Goal: Information Seeking & Learning: Find specific fact

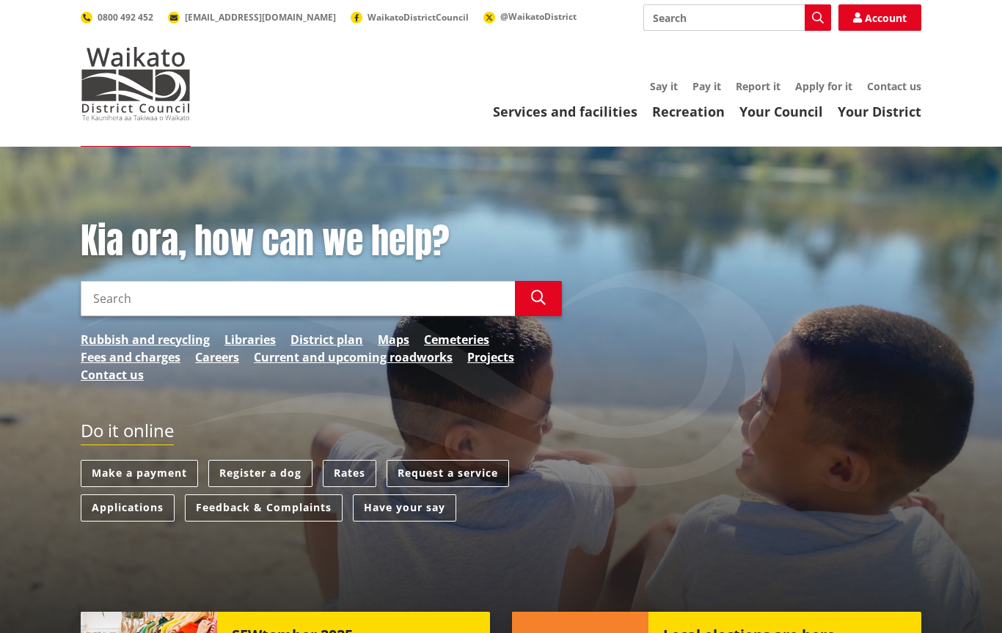
click at [391, 340] on link "Maps" at bounding box center [394, 340] width 32 height 18
click at [577, 109] on link "Services and facilities" at bounding box center [565, 112] width 144 height 18
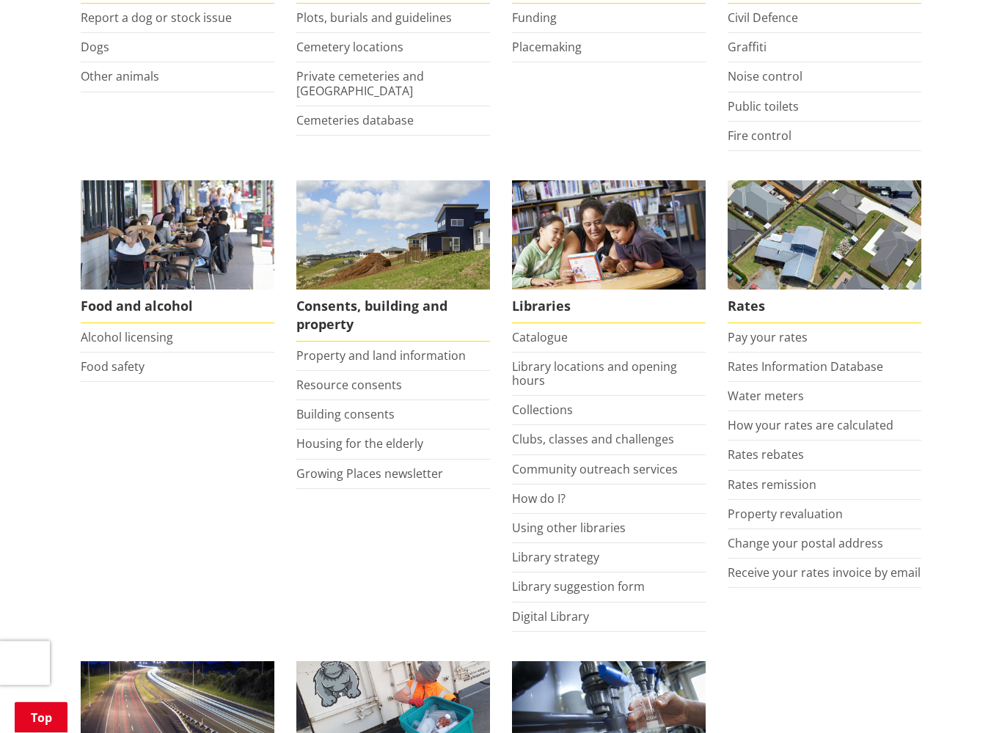
scroll to position [436, 0]
click at [335, 361] on link "Property and land information" at bounding box center [380, 356] width 169 height 16
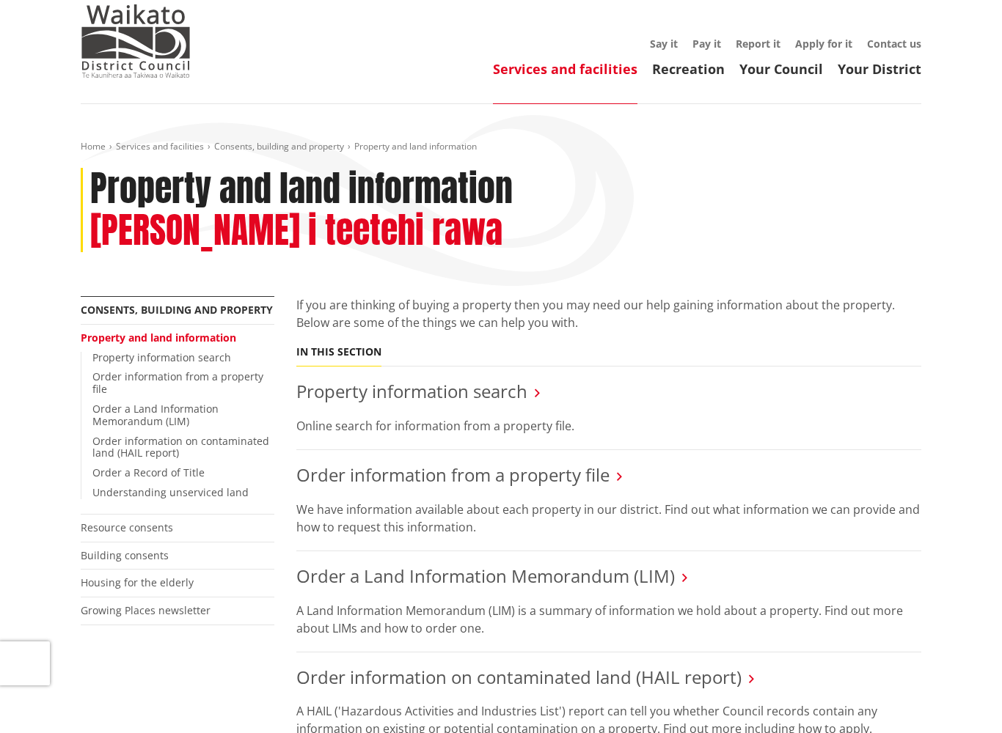
scroll to position [43, 0]
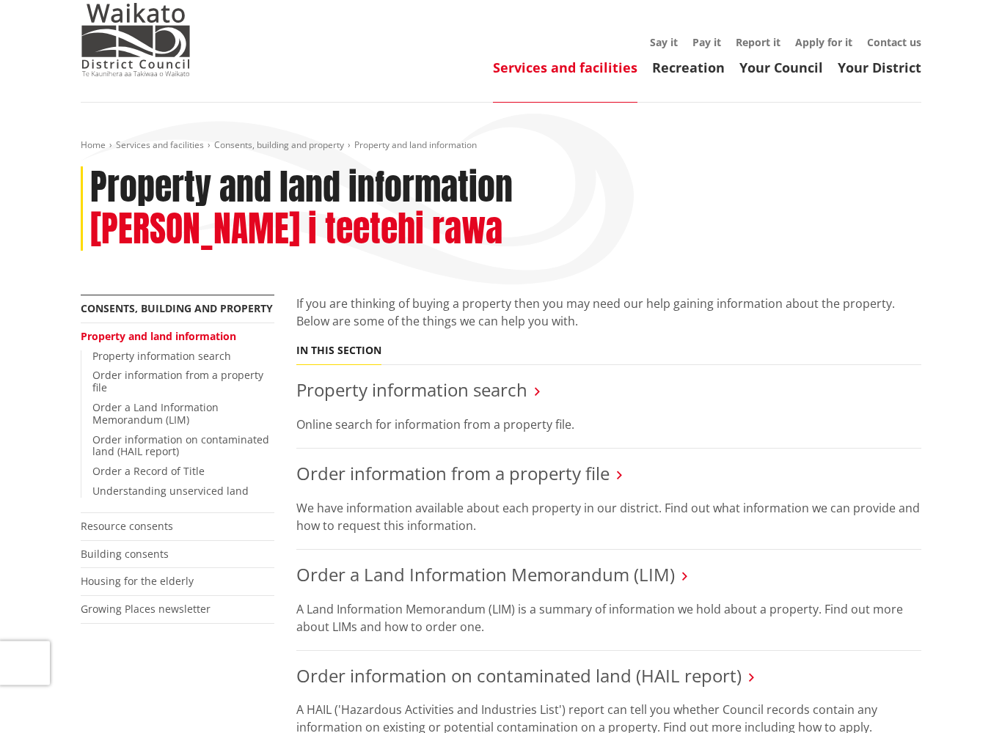
click at [367, 378] on link "Property information search" at bounding box center [411, 390] width 231 height 24
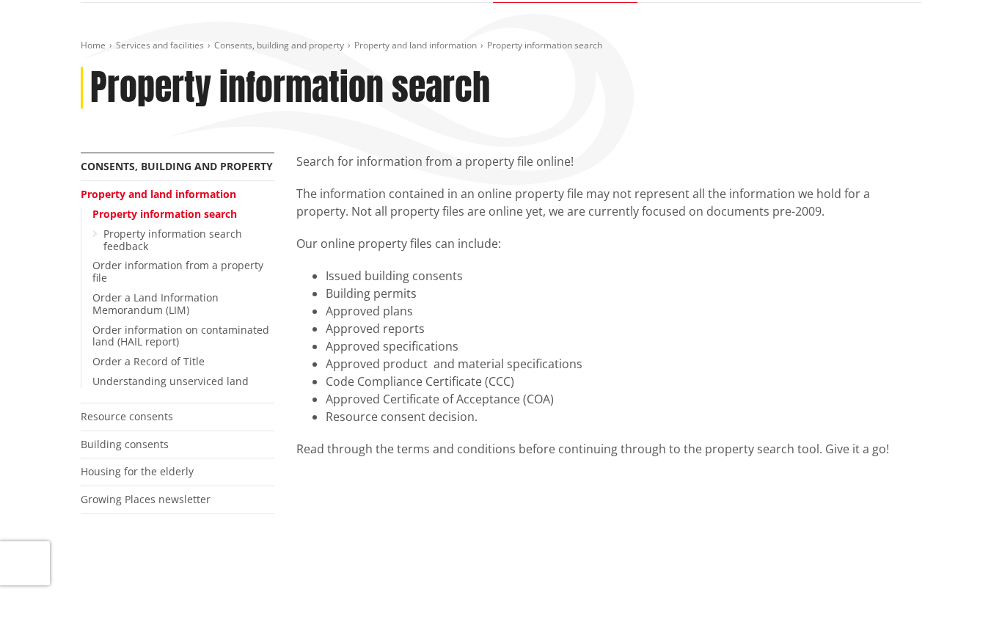
scroll to position [143, 0]
click at [142, 215] on link "Property information search" at bounding box center [164, 215] width 144 height 14
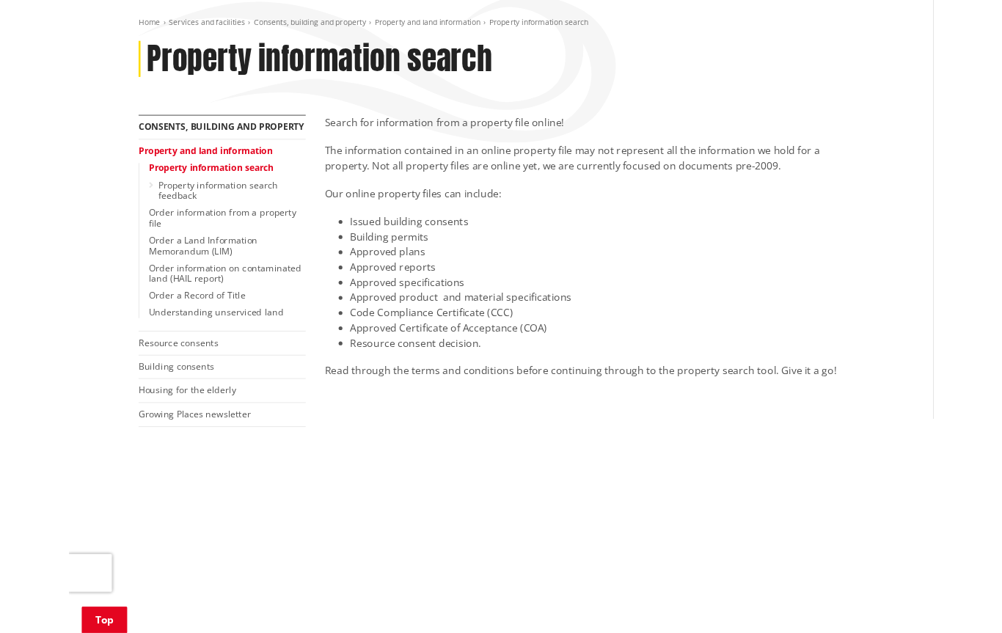
scroll to position [162, 0]
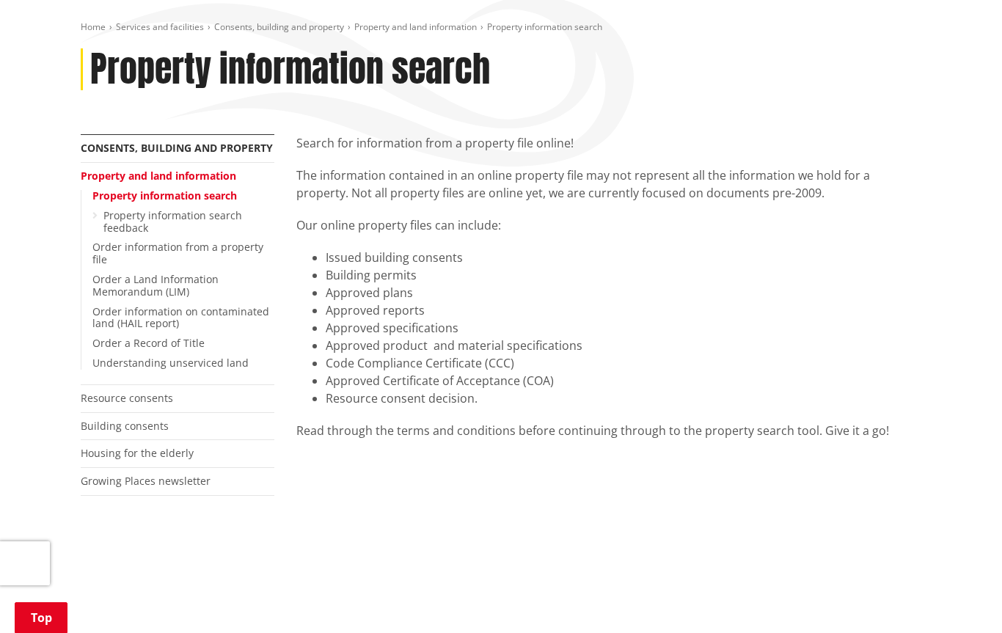
click at [130, 213] on link "Property information search feedback" at bounding box center [172, 221] width 139 height 26
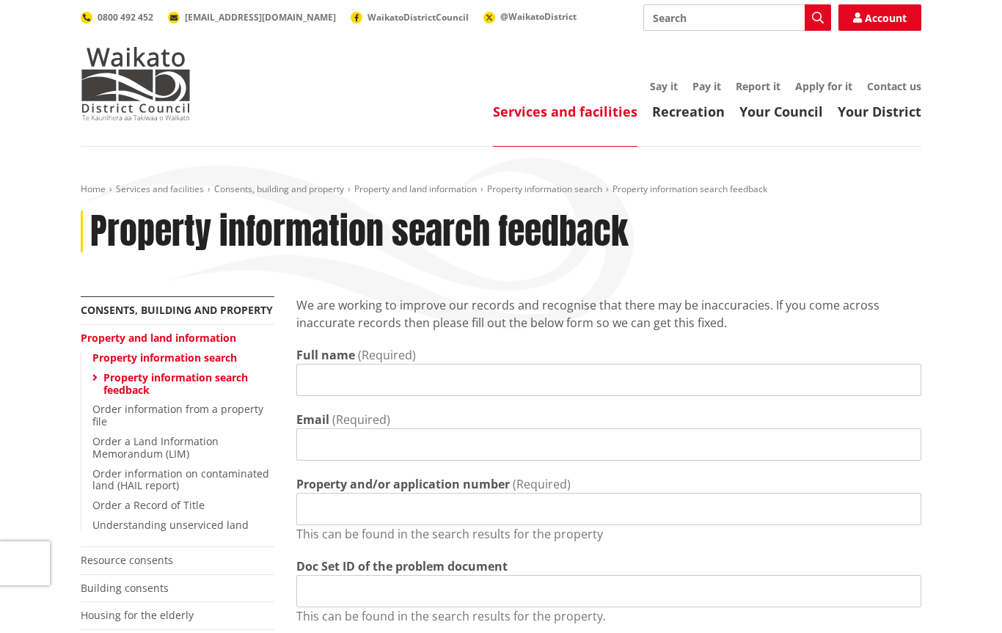
click at [158, 185] on link "Services and facilities" at bounding box center [160, 189] width 88 height 12
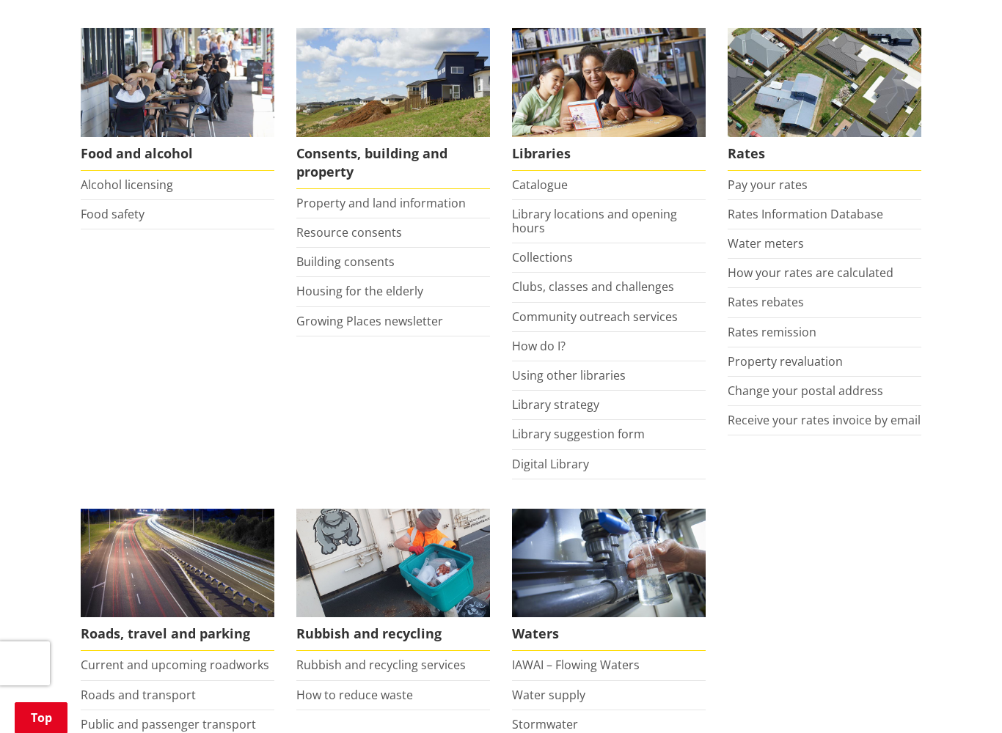
scroll to position [589, 0]
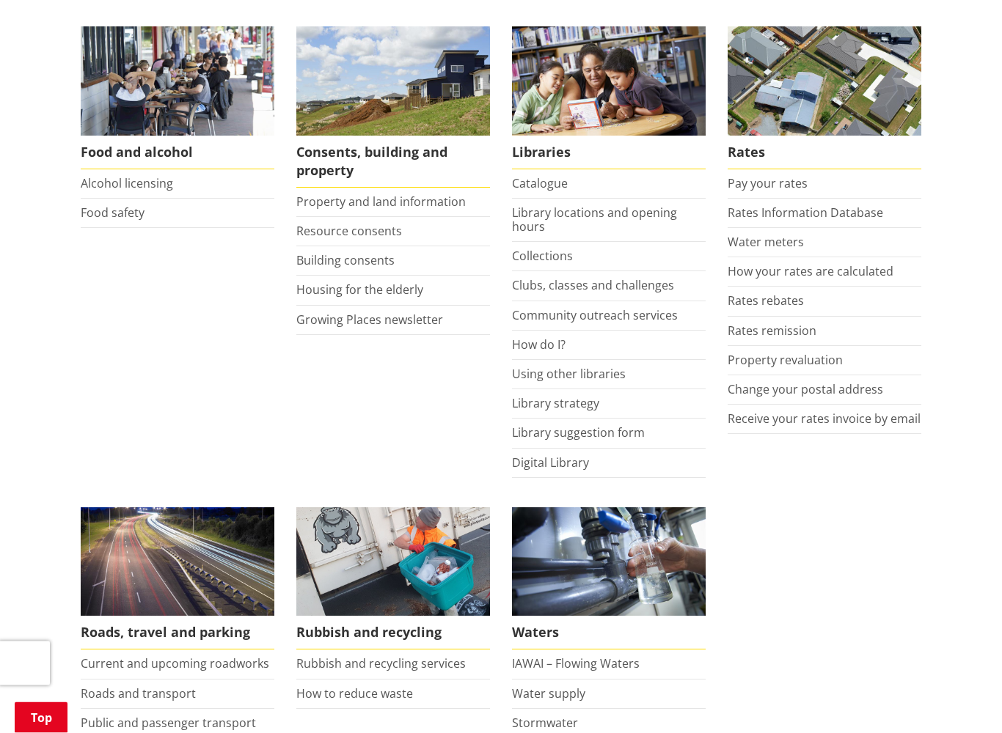
click at [754, 213] on link "Rates Information Database" at bounding box center [804, 213] width 155 height 16
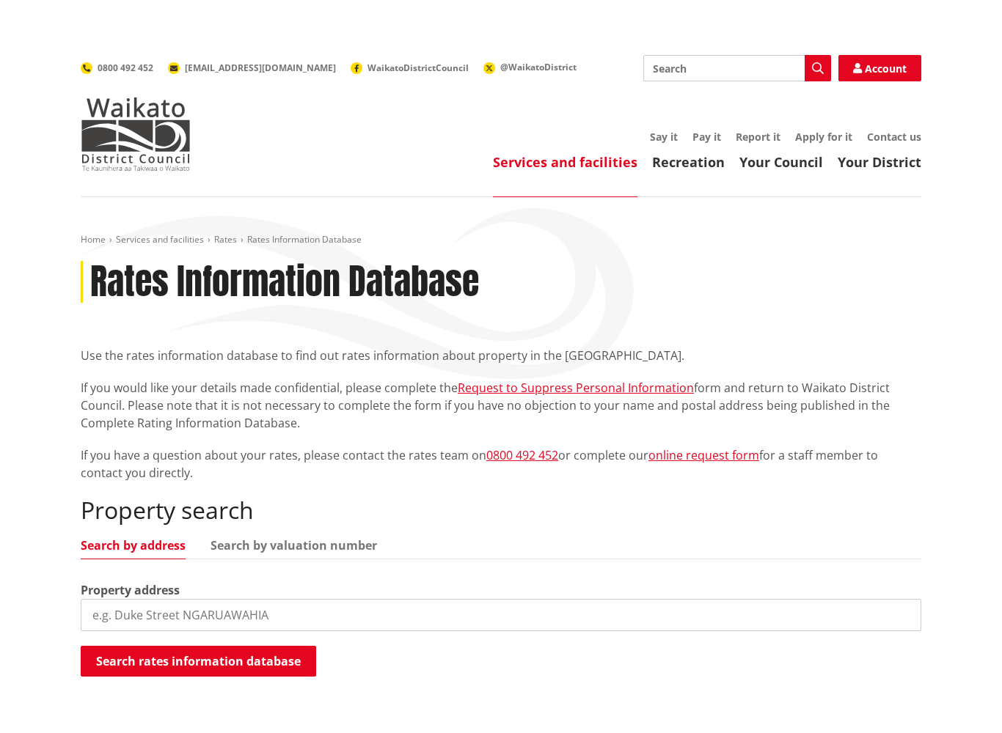
scroll to position [14, 0]
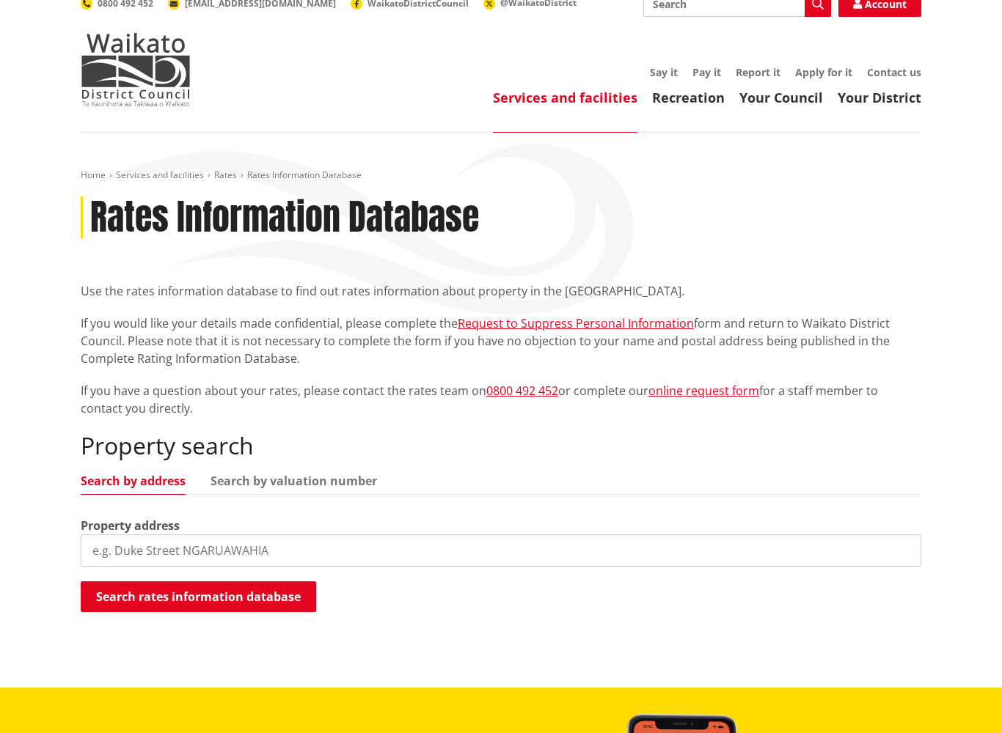
click at [29, 514] on div "Home Services and facilities Rates Rates Information Database Rates Information…" at bounding box center [501, 410] width 1002 height 555
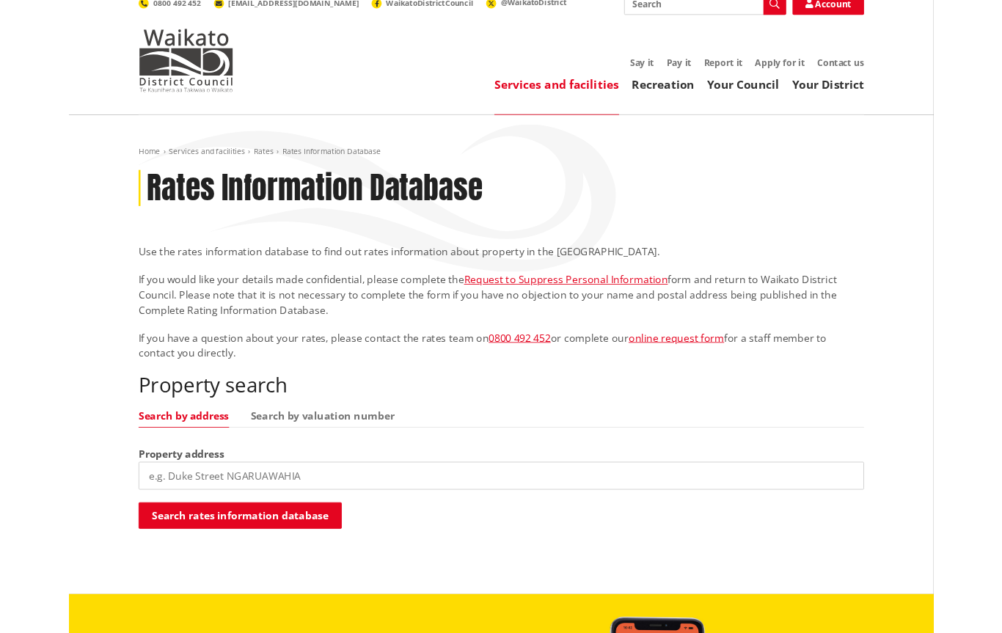
scroll to position [55, 0]
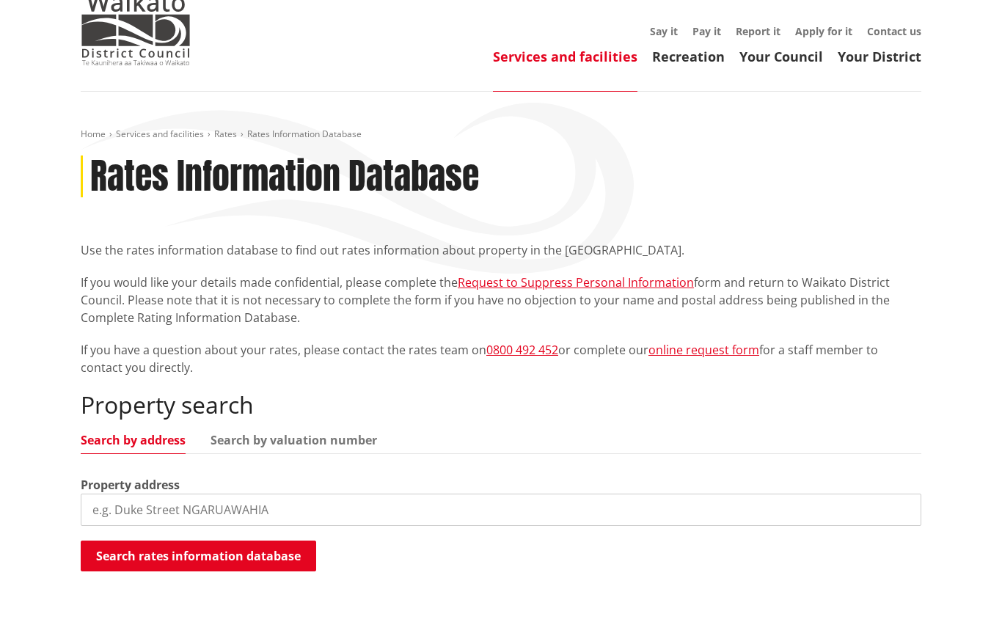
click at [130, 502] on input "search" at bounding box center [501, 509] width 840 height 32
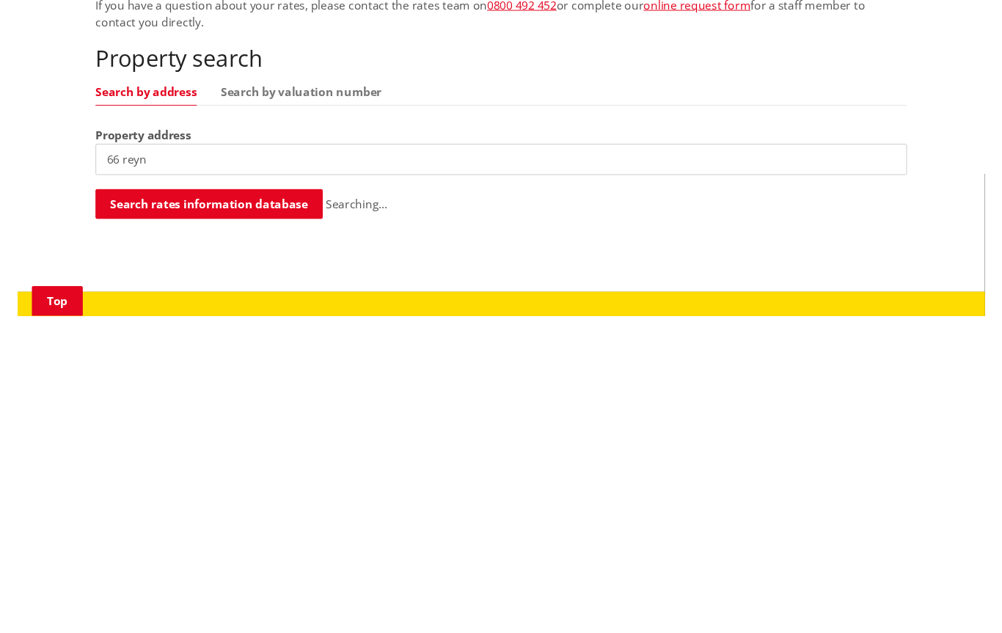
scroll to position [400, 0]
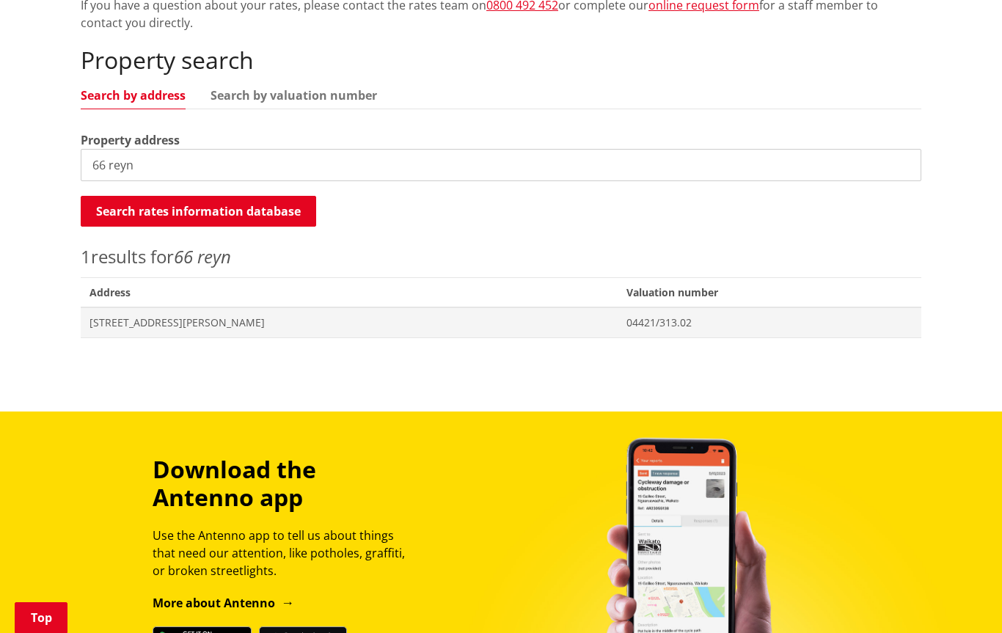
click at [200, 163] on input "66 reyn" at bounding box center [501, 165] width 840 height 32
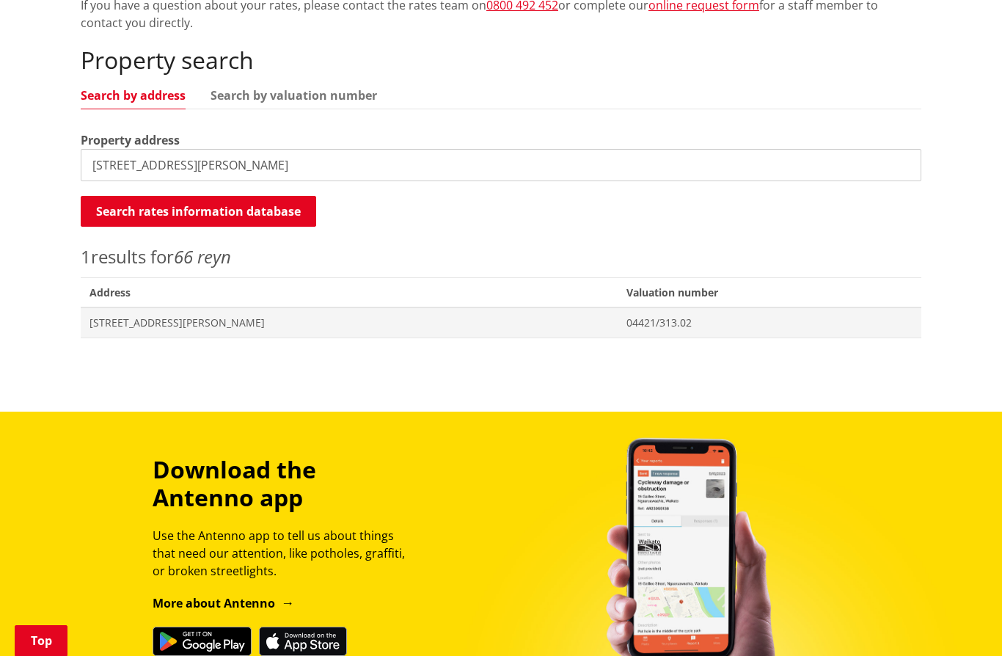
click at [205, 213] on button "Search rates information database" at bounding box center [198, 211] width 235 height 31
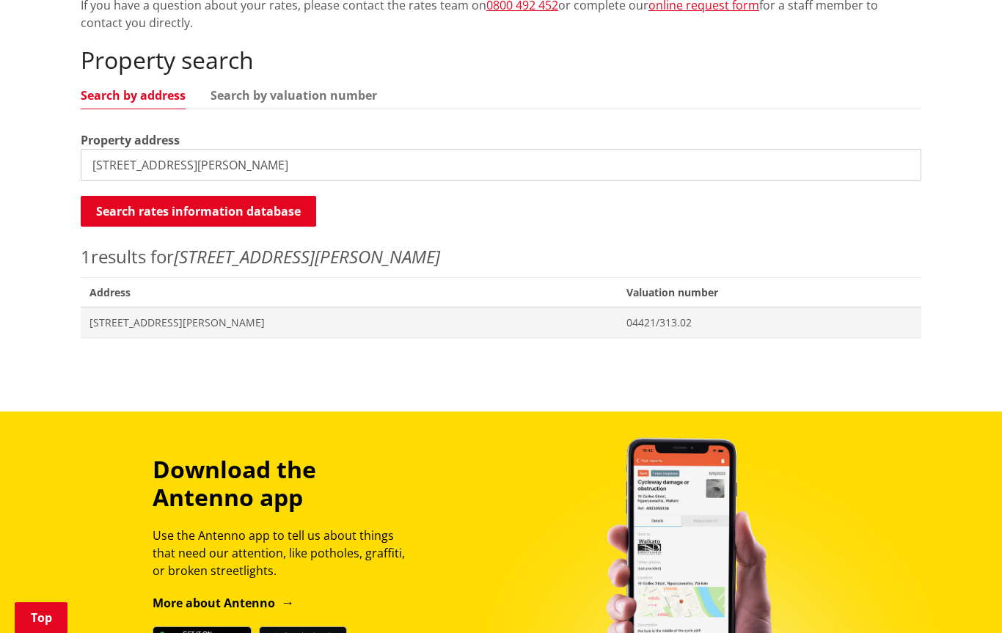
click at [166, 315] on span "[STREET_ADDRESS][PERSON_NAME]" at bounding box center [348, 322] width 519 height 15
click at [98, 160] on input "66 Reynolds road" at bounding box center [501, 165] width 840 height 32
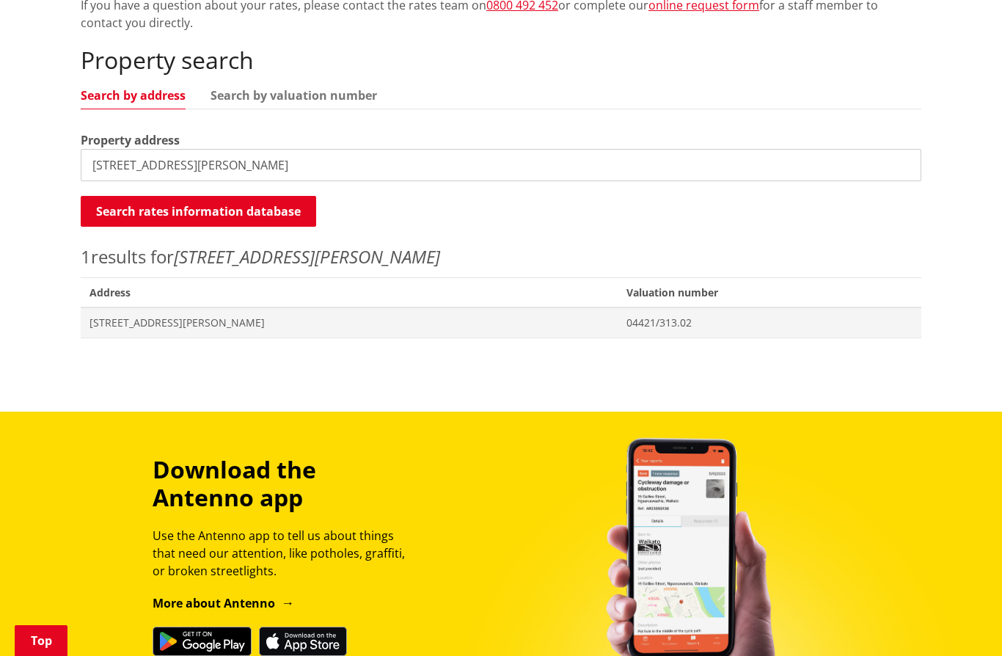
click at [169, 206] on button "Search rates information database" at bounding box center [198, 211] width 235 height 31
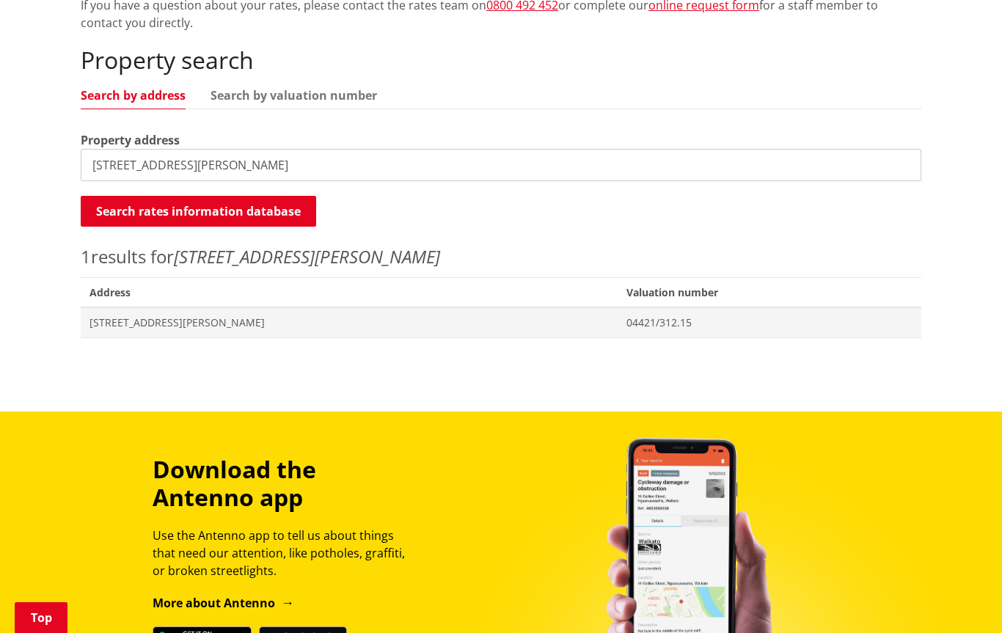
click at [131, 320] on span "[STREET_ADDRESS][PERSON_NAME]" at bounding box center [348, 322] width 519 height 15
click at [109, 164] on input "40a Reynolds road" at bounding box center [501, 165] width 840 height 32
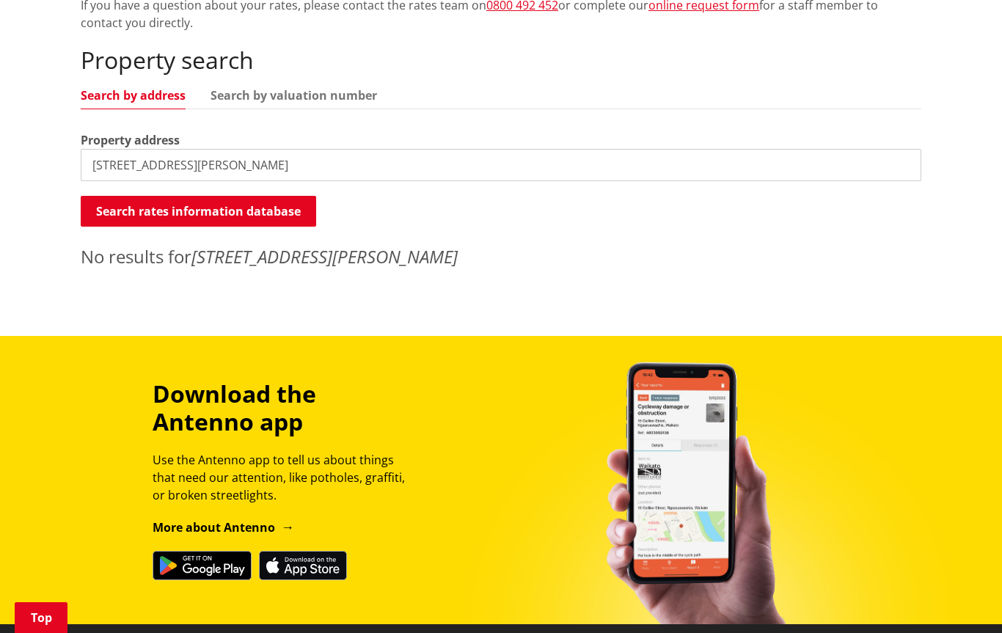
click at [177, 208] on button "Search rates information database" at bounding box center [198, 211] width 235 height 31
click at [186, 213] on button "Search rates information database" at bounding box center [198, 211] width 235 height 31
click at [111, 165] on input "40c Reynolds road" at bounding box center [501, 165] width 840 height 32
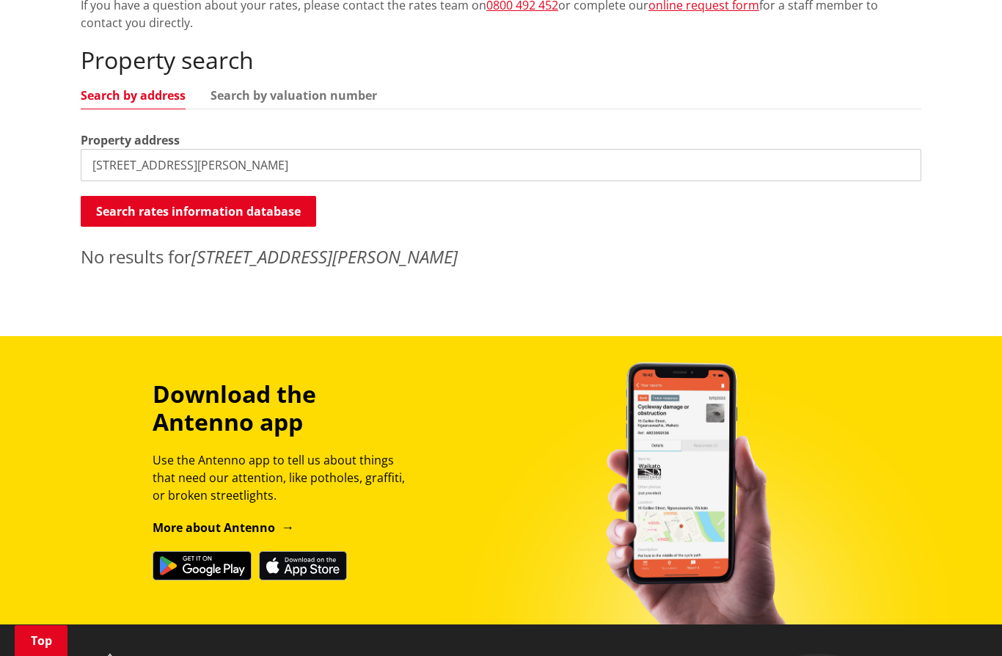
type input "40b Reynolds road"
click at [208, 209] on button "Search rates information database" at bounding box center [198, 211] width 235 height 31
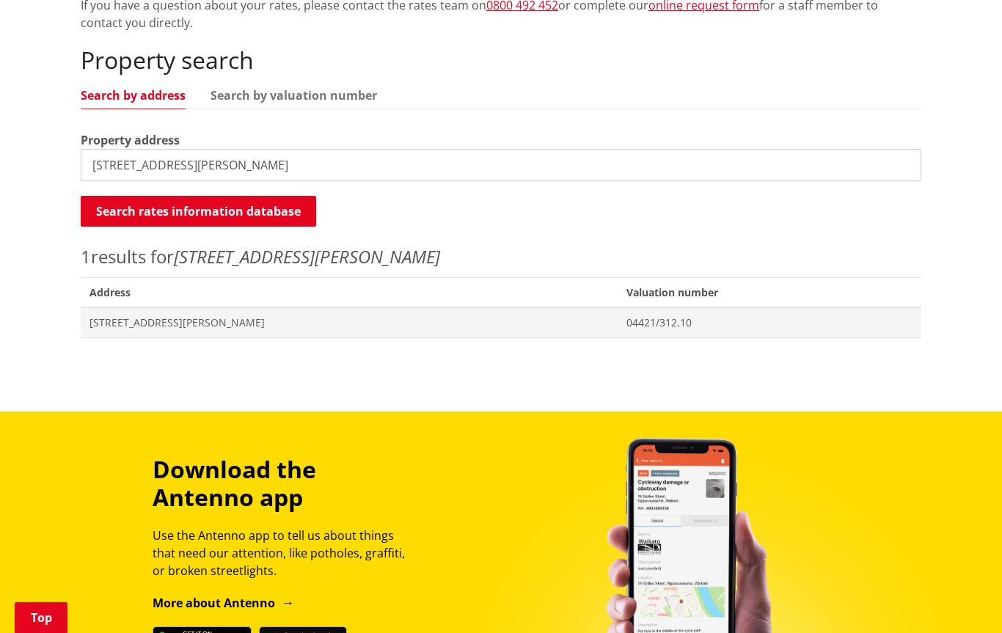
click at [128, 326] on span "[STREET_ADDRESS][PERSON_NAME]" at bounding box center [348, 322] width 519 height 15
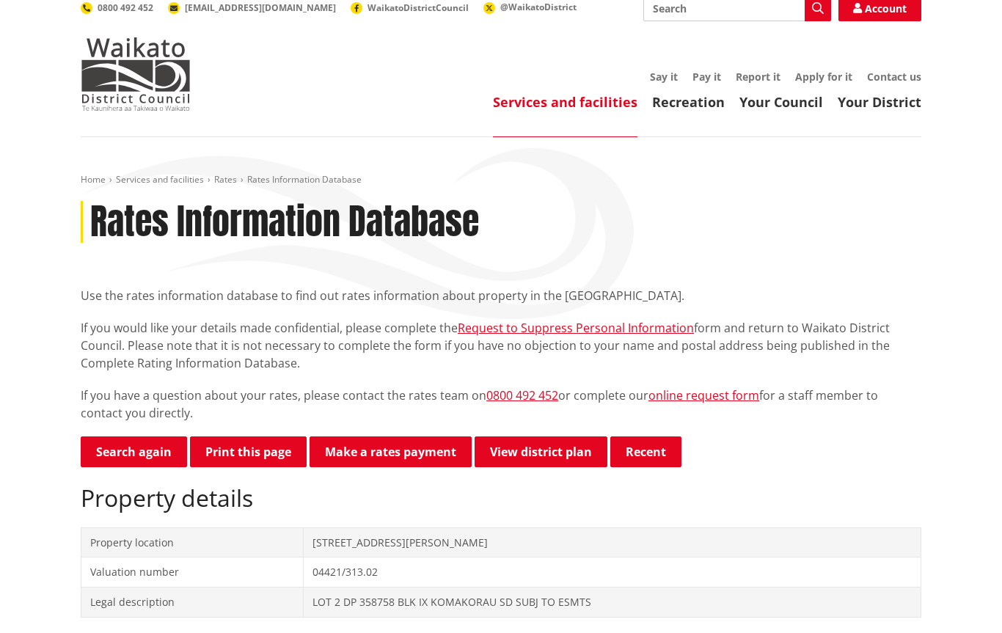
scroll to position [10, 0]
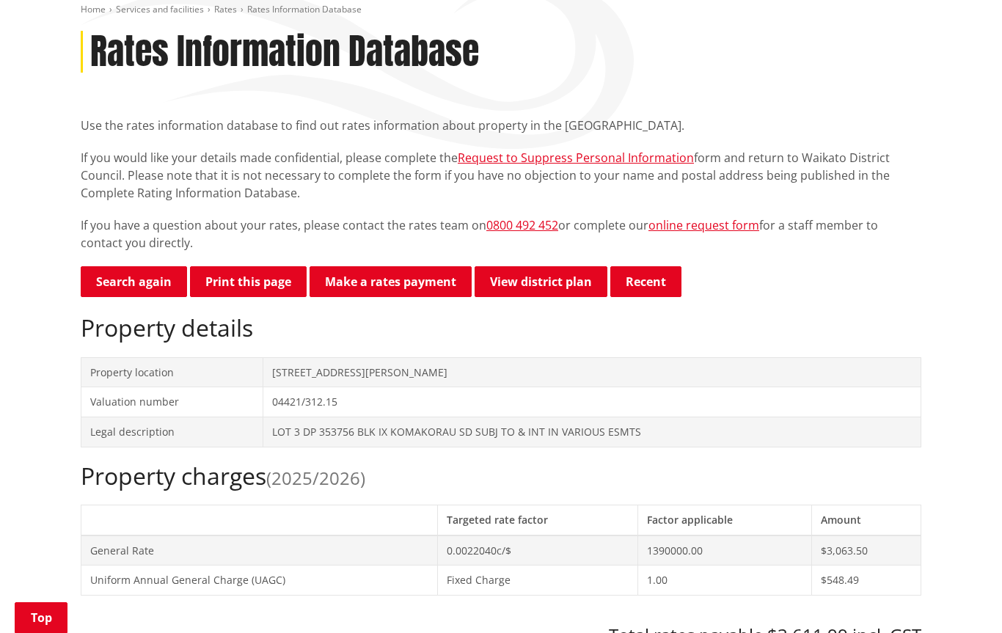
scroll to position [179, 0]
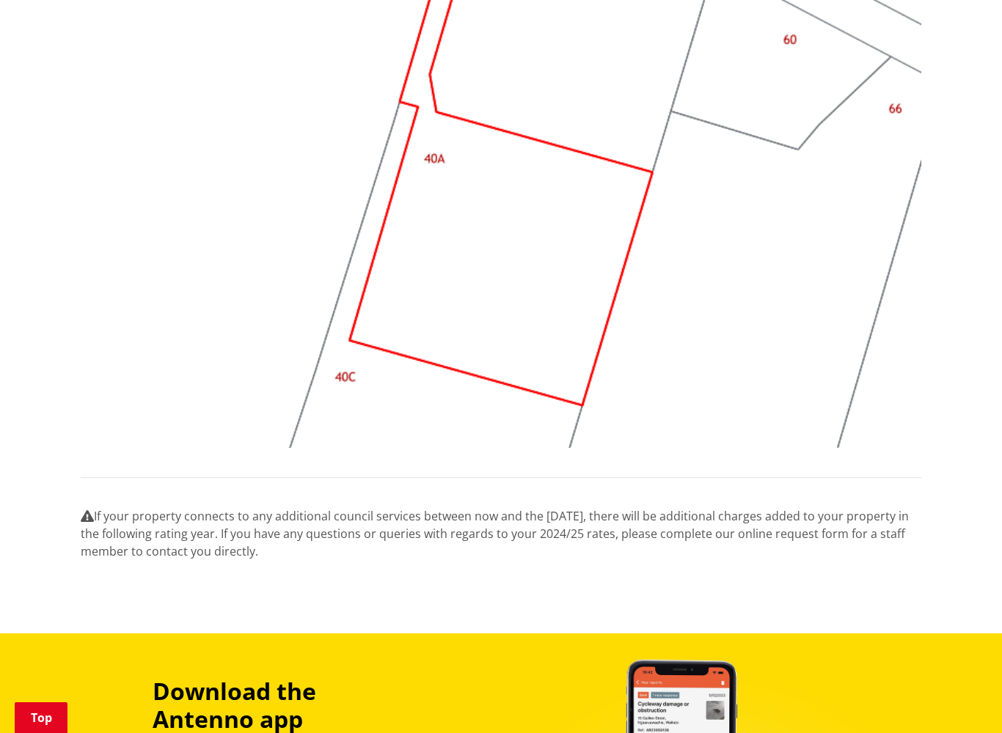
scroll to position [1396, 0]
